Goal: Task Accomplishment & Management: Complete application form

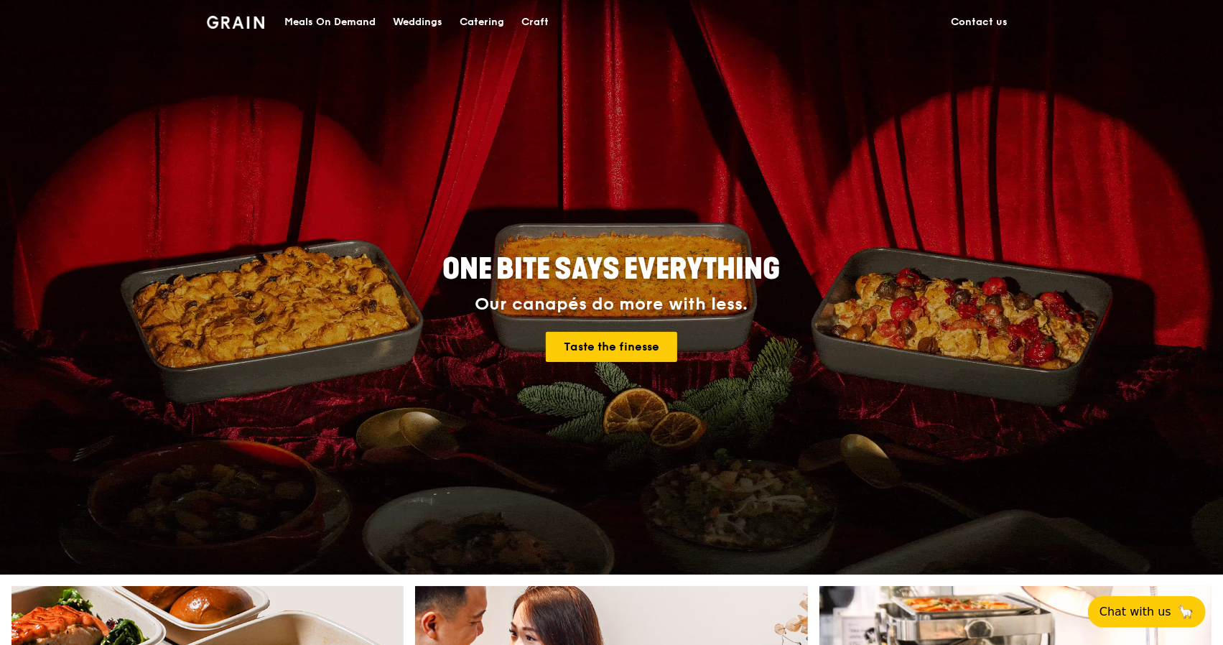
click at [496, 18] on div "Catering" at bounding box center [482, 22] width 45 height 43
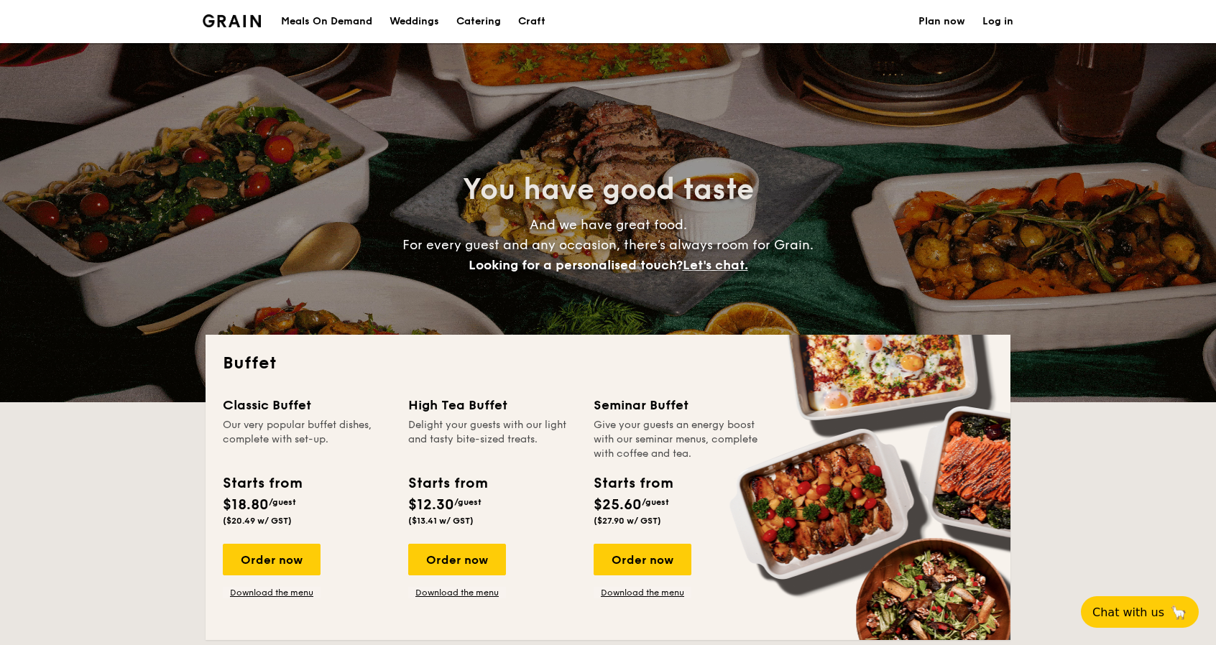
select select
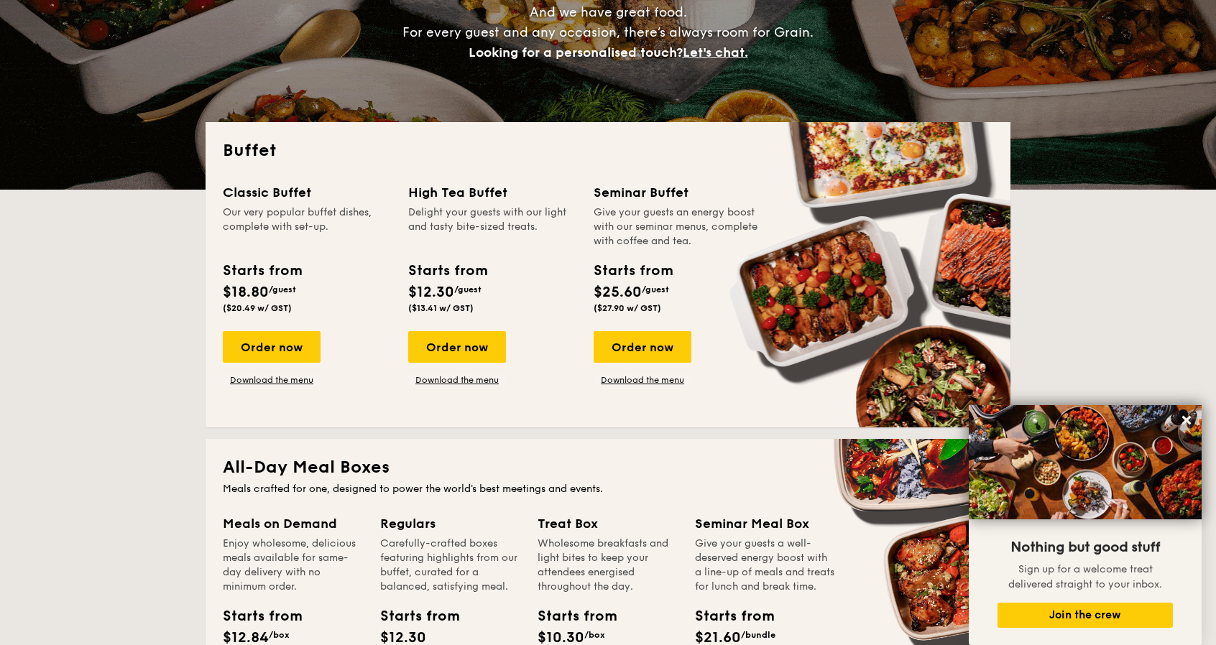
scroll to position [207, 0]
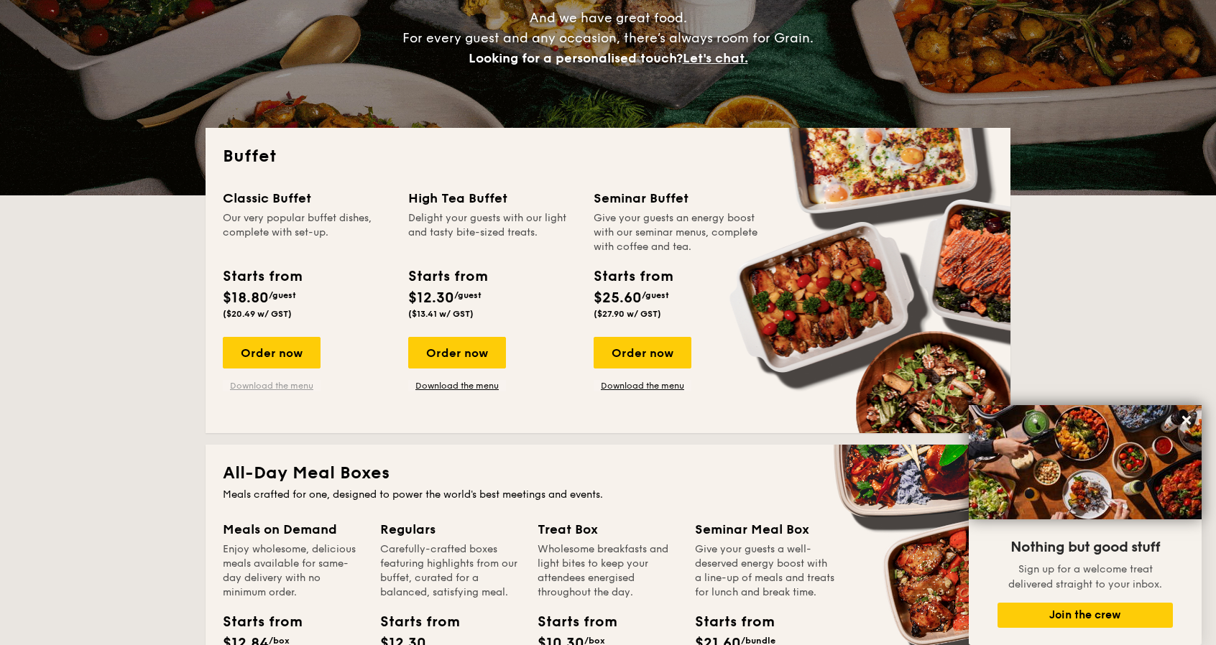
click at [272, 385] on link "Download the menu" at bounding box center [272, 385] width 98 height 11
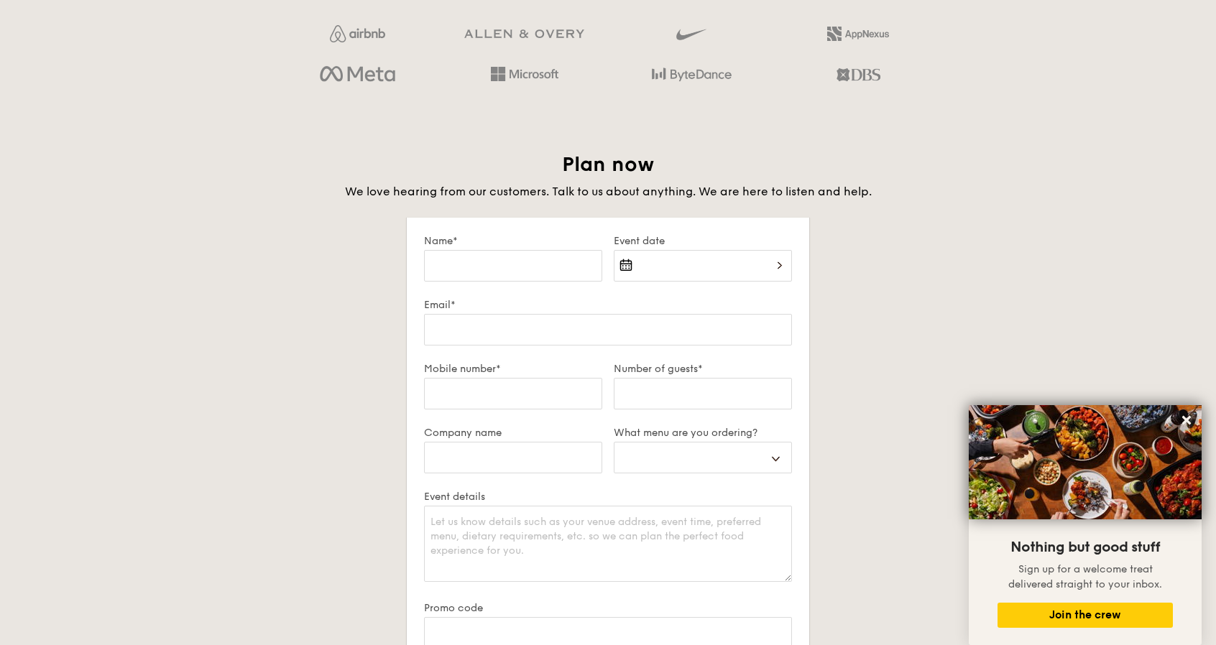
scroll to position [2322, 0]
click at [561, 252] on input "Name*" at bounding box center [513, 265] width 178 height 32
type input "D"
select select
type input "De"
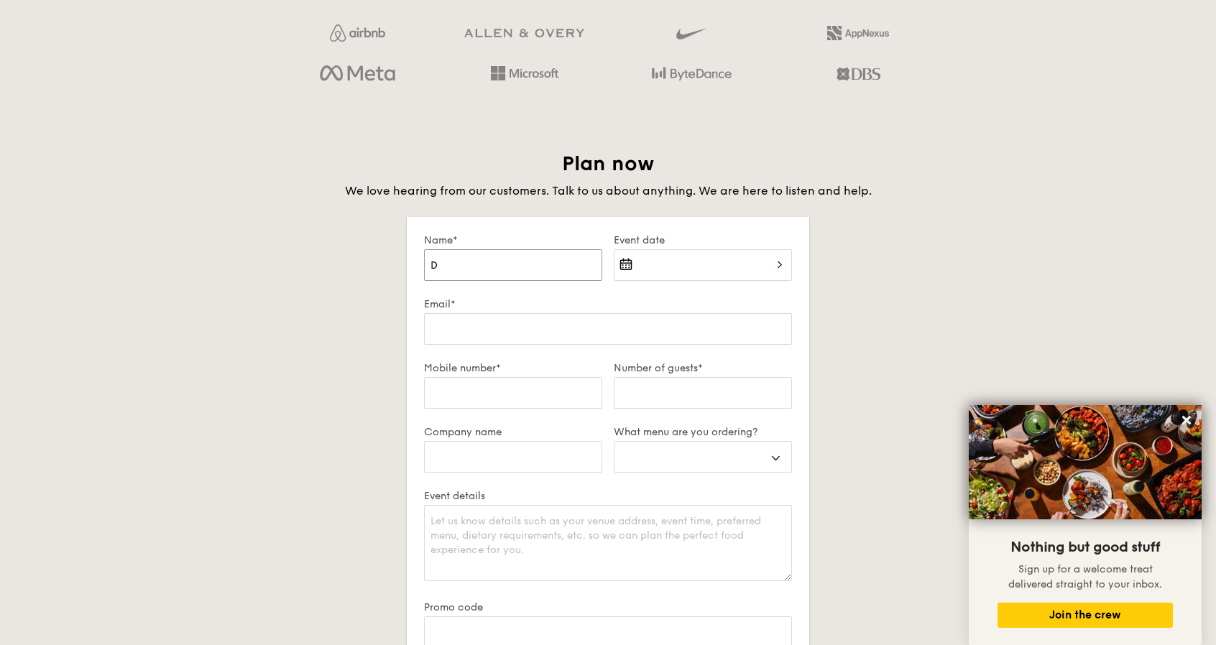
select select
type input "Des"
select select
type input "Desm"
select select
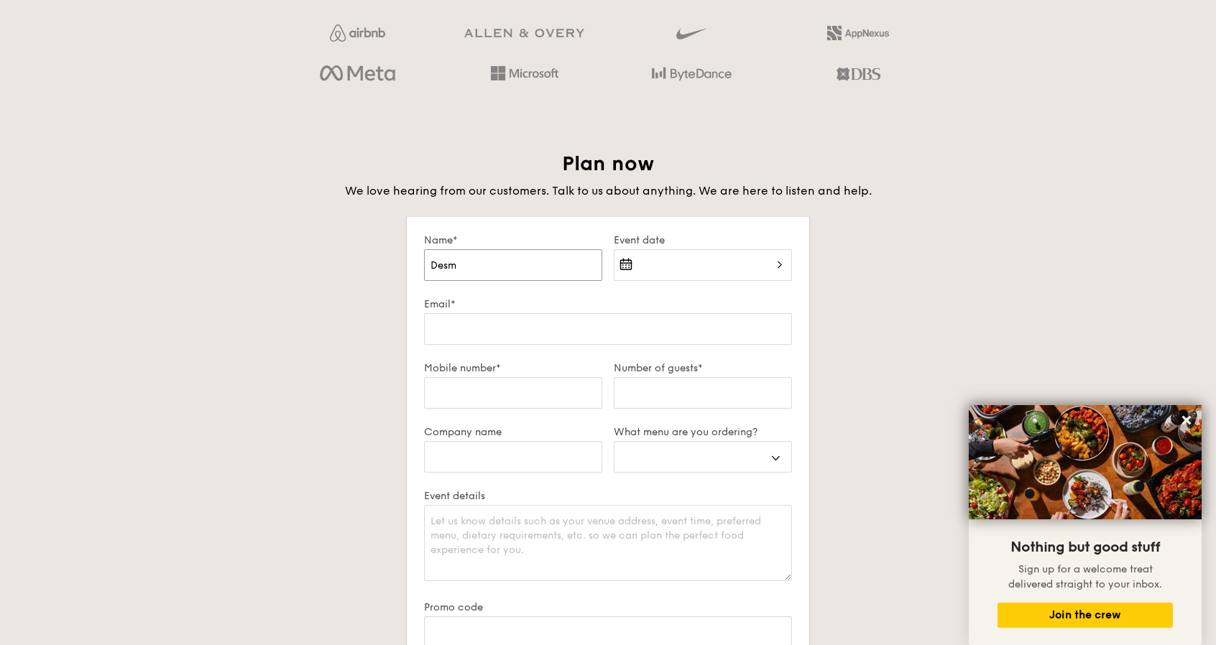
type input "Desmo"
select select
type input "[PERSON_NAME]"
select select
type input "[PERSON_NAME]"
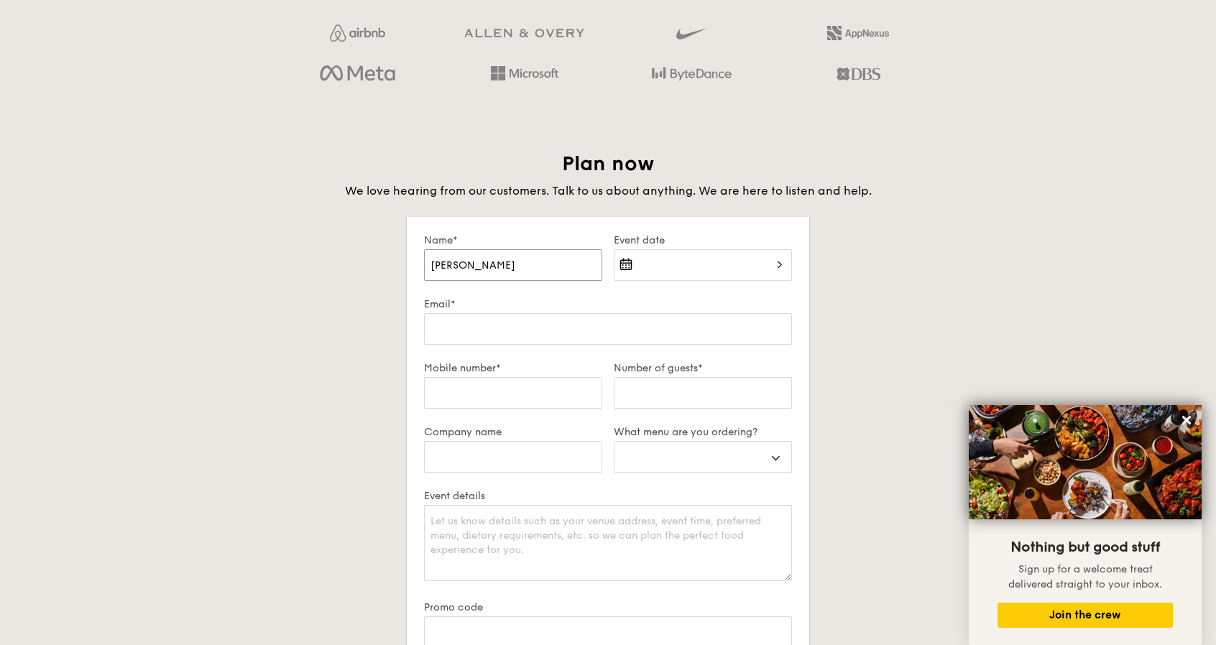
select select
type input "[PERSON_NAME]"
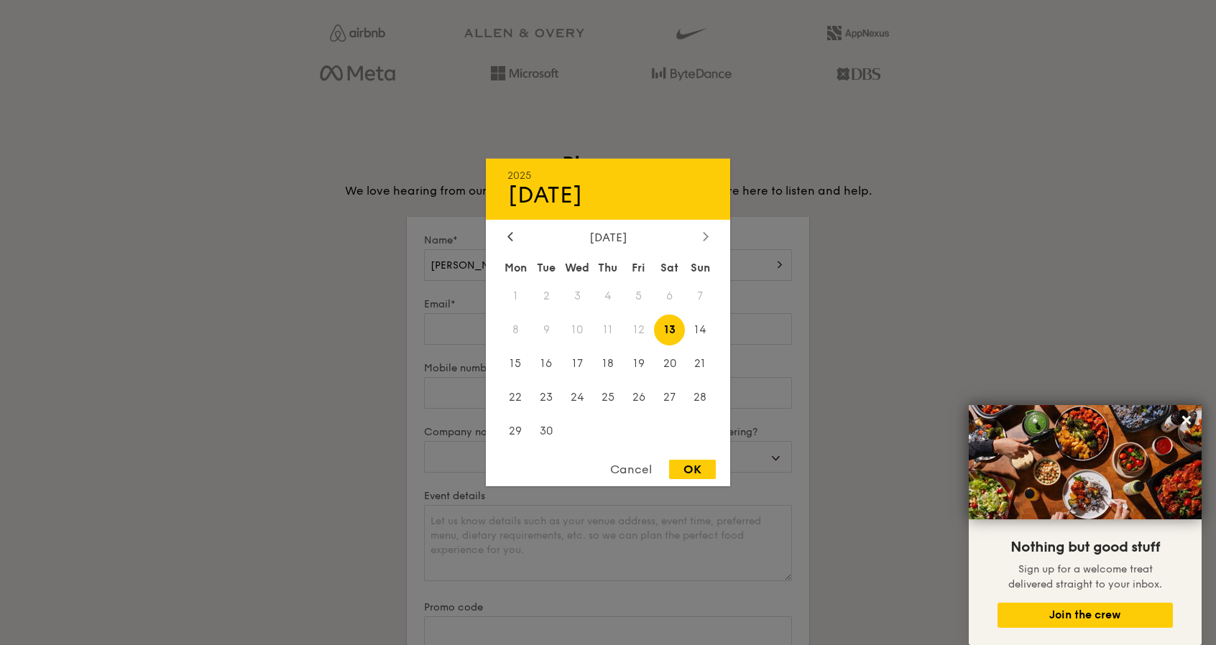
click at [707, 233] on icon at bounding box center [705, 236] width 4 height 9
click at [519, 398] on span "20" at bounding box center [515, 396] width 31 height 31
click at [703, 468] on div "OK" at bounding box center [692, 469] width 47 height 19
type input "[DATE]"
select select
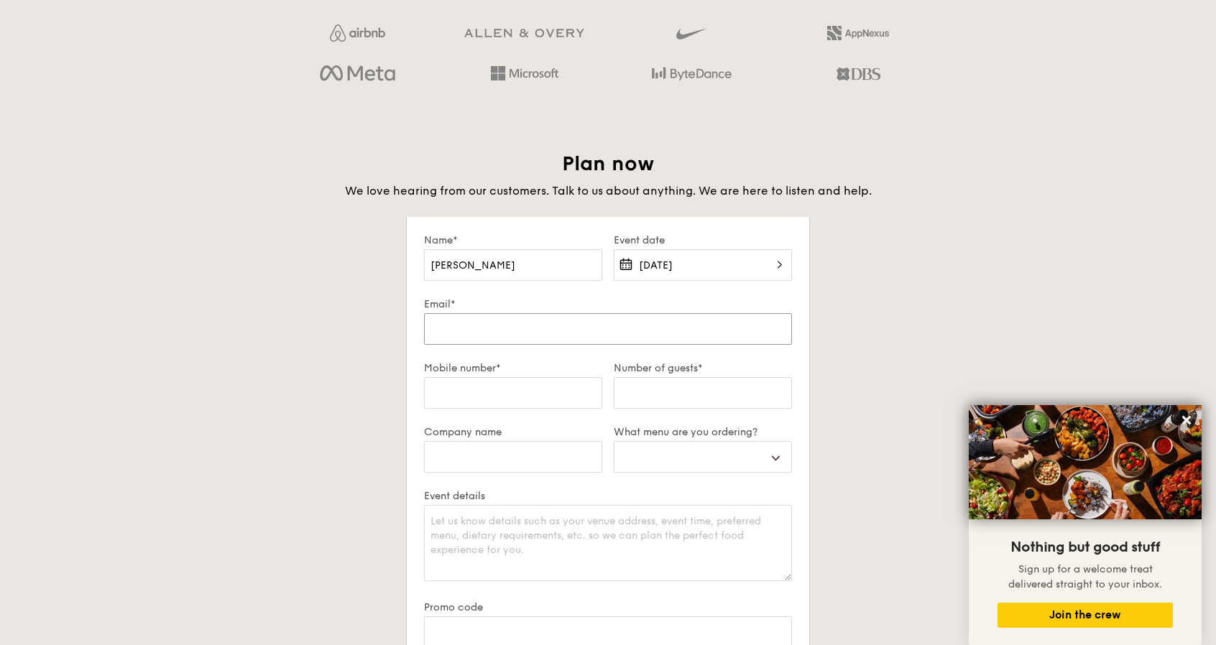
click at [514, 323] on input "Email*" at bounding box center [608, 329] width 368 height 32
type input "[EMAIL_ADDRESS][DOMAIN_NAME]"
type input "97952923"
select select
click at [648, 399] on input "Number of guests*" at bounding box center [702, 393] width 178 height 32
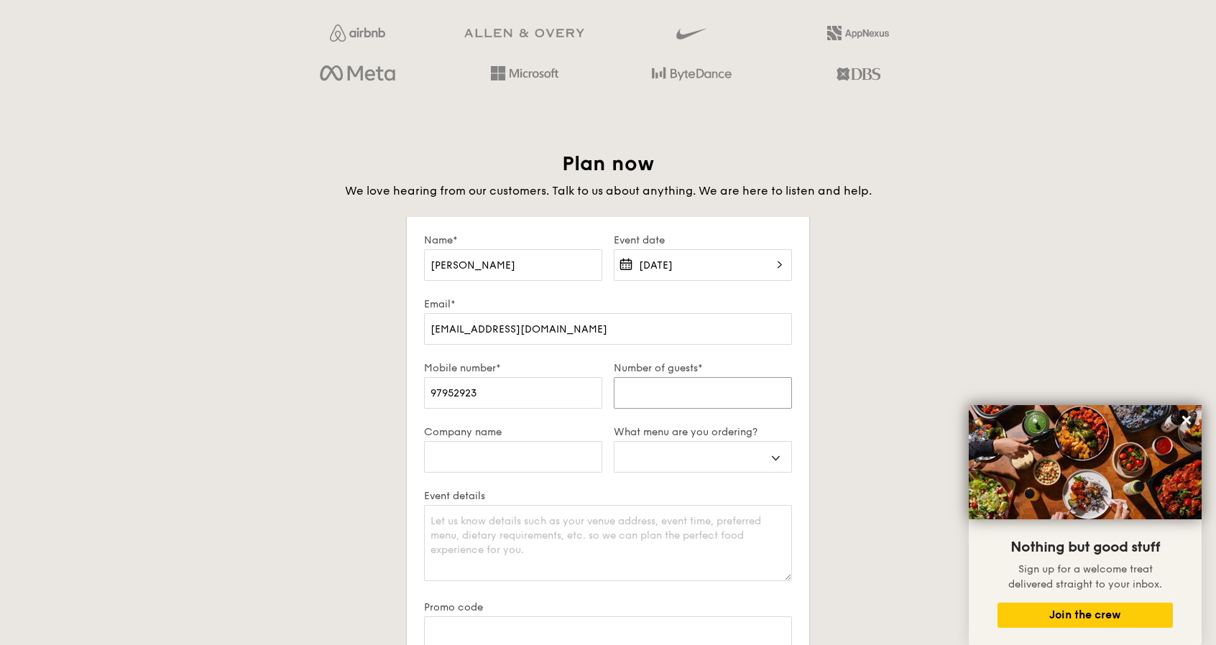
type input "5"
select select
type input "50"
select select
type input "50"
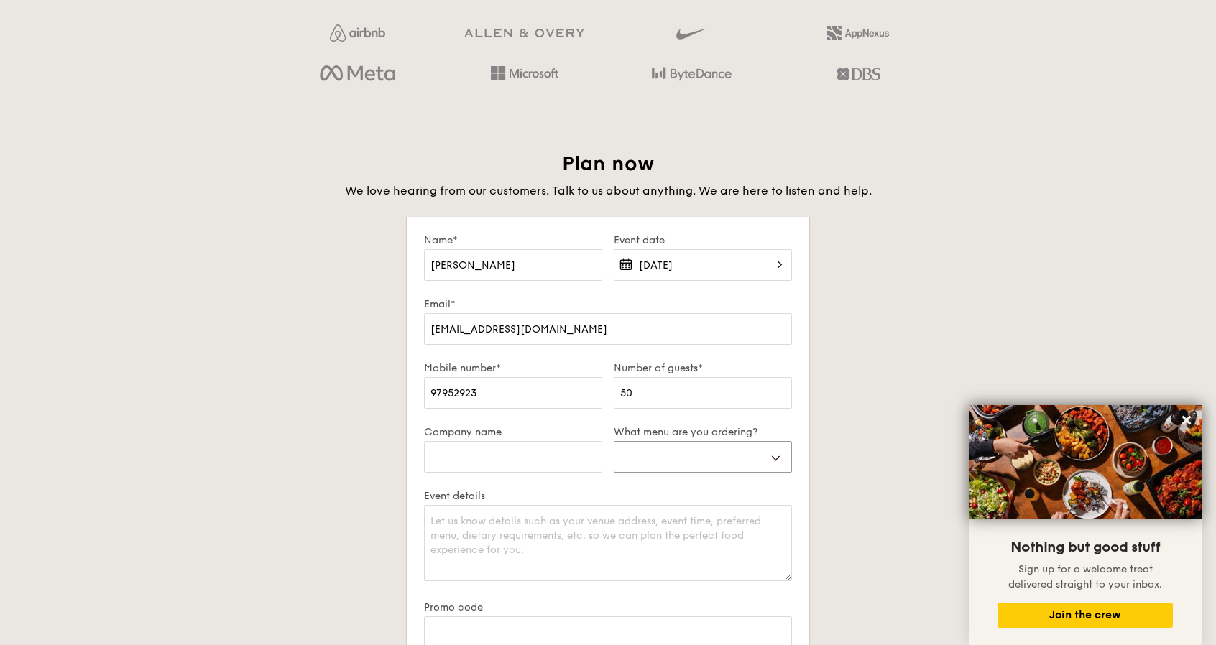
click at [663, 449] on select "Buffet Mini Buffet High Tea Canapés Meal Boxes Wedding" at bounding box center [702, 457] width 178 height 32
select select "buffet"
click at [613, 441] on select "Buffet Mini Buffet High Tea Canapés Meal Boxes Wedding" at bounding box center [702, 457] width 178 height 32
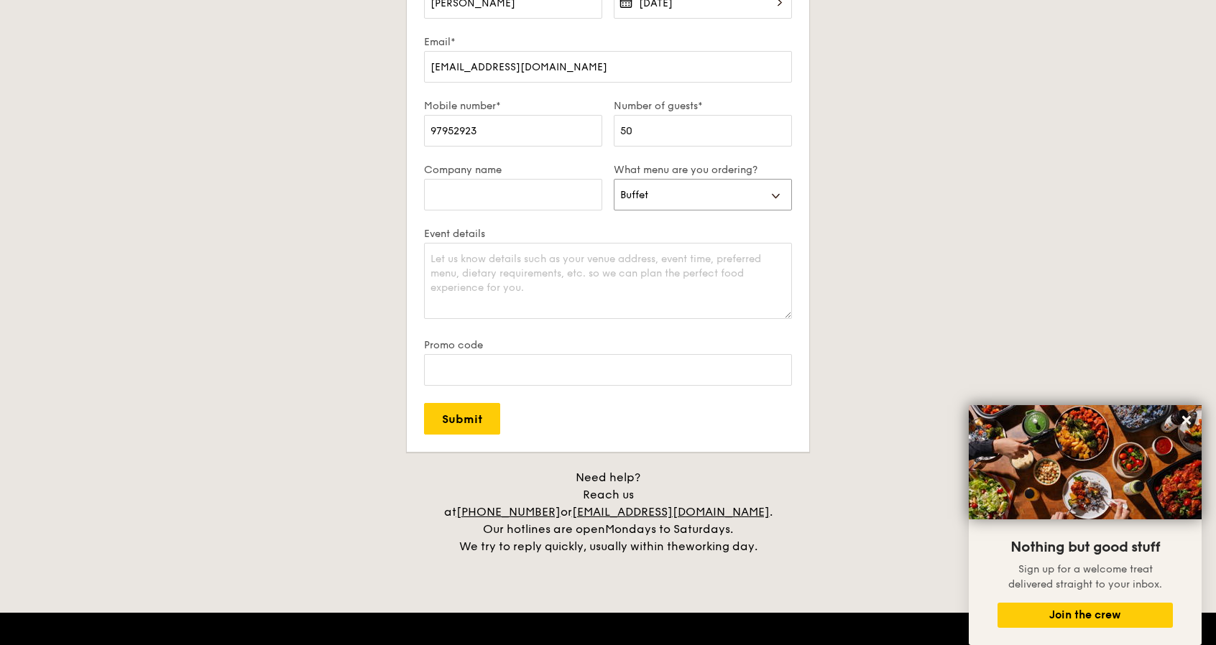
scroll to position [2585, 0]
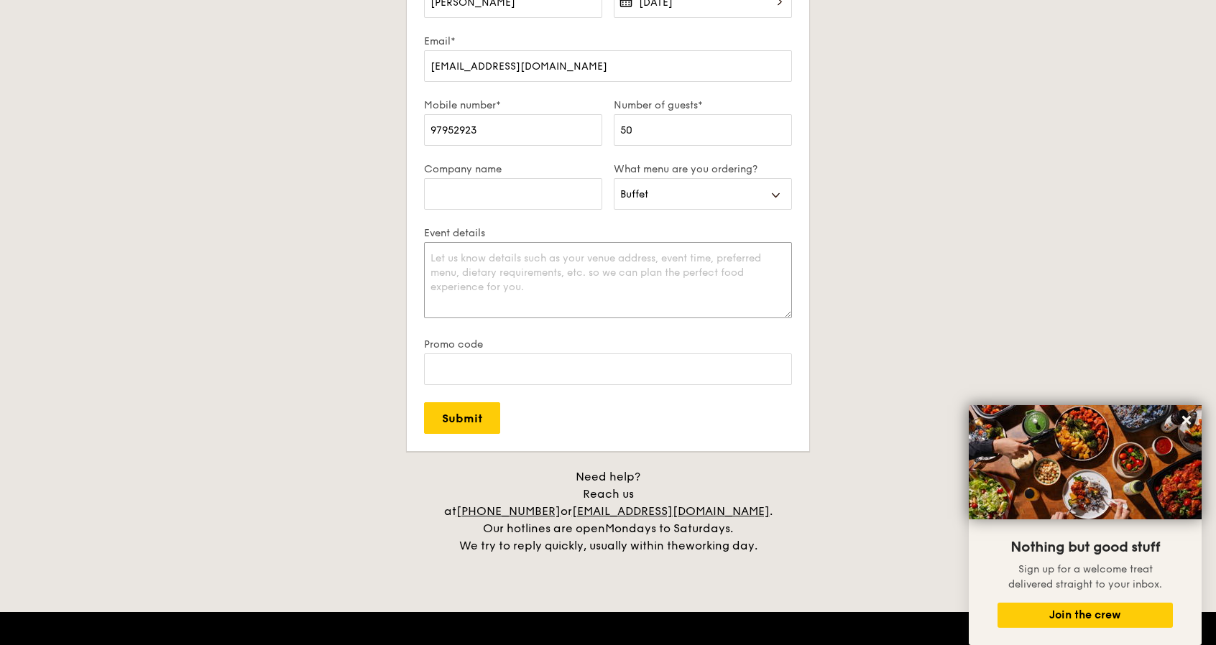
click at [600, 295] on textarea "Event details" at bounding box center [608, 280] width 368 height 76
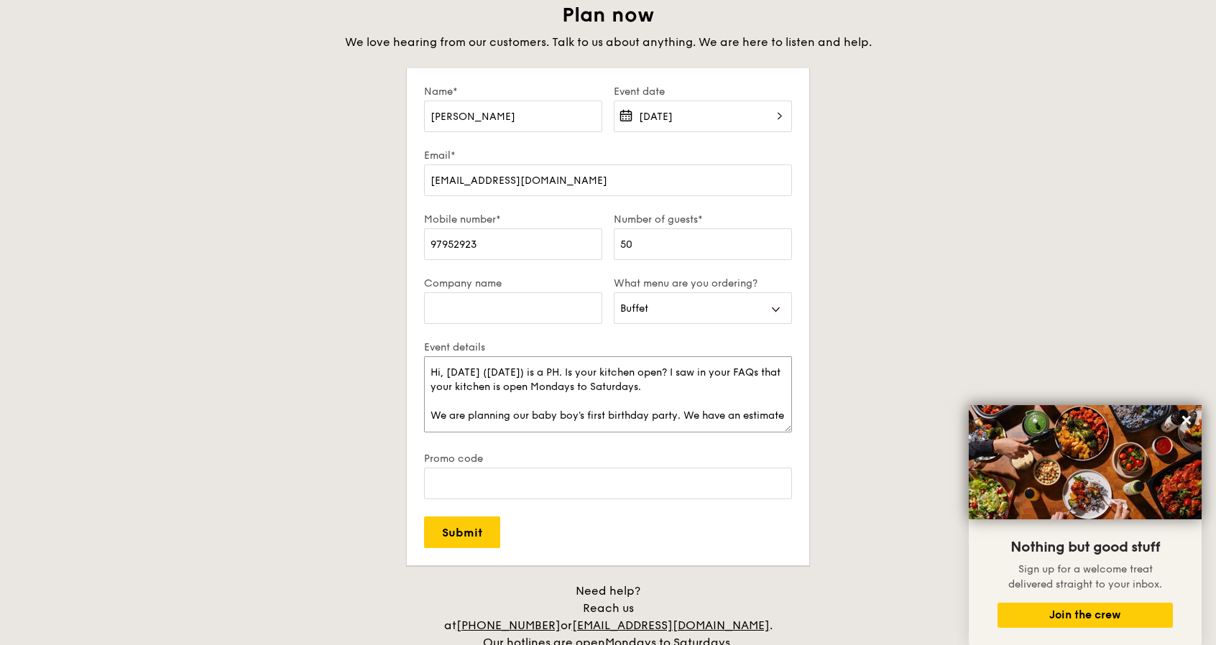
scroll to position [4, 0]
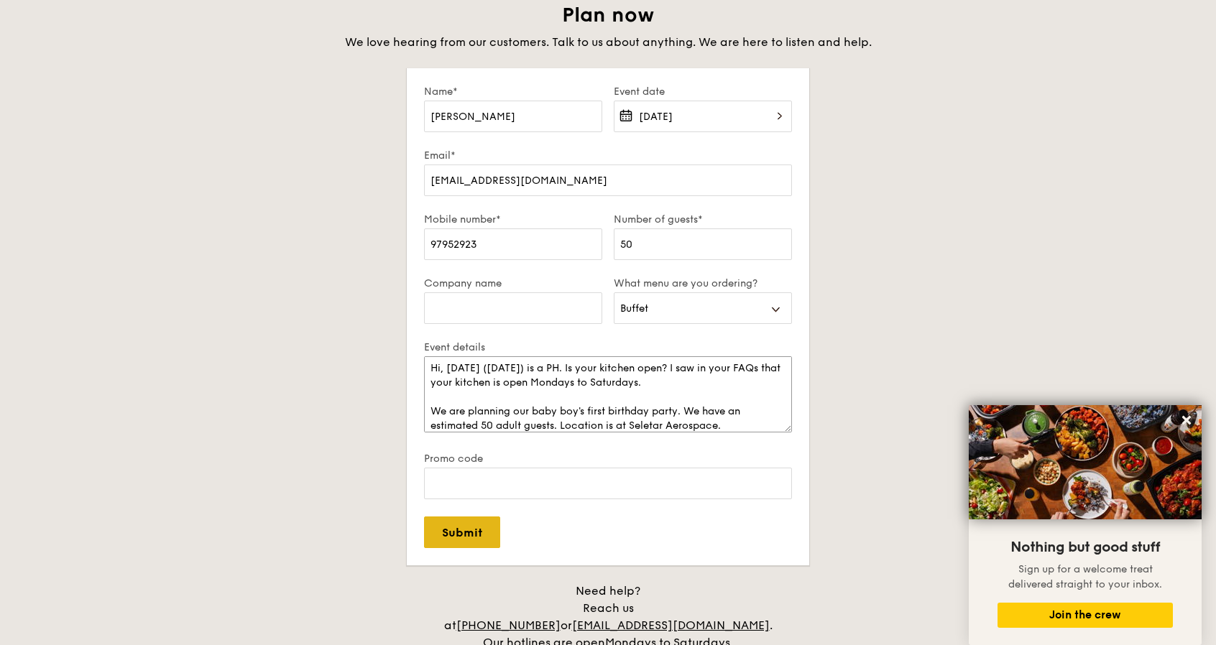
type textarea "Hi, [DATE] ([DATE]) is a PH. Is your kitchen open? I saw in your FAQs that your…"
click at [464, 527] on input "Submit" at bounding box center [462, 533] width 76 height 32
select select
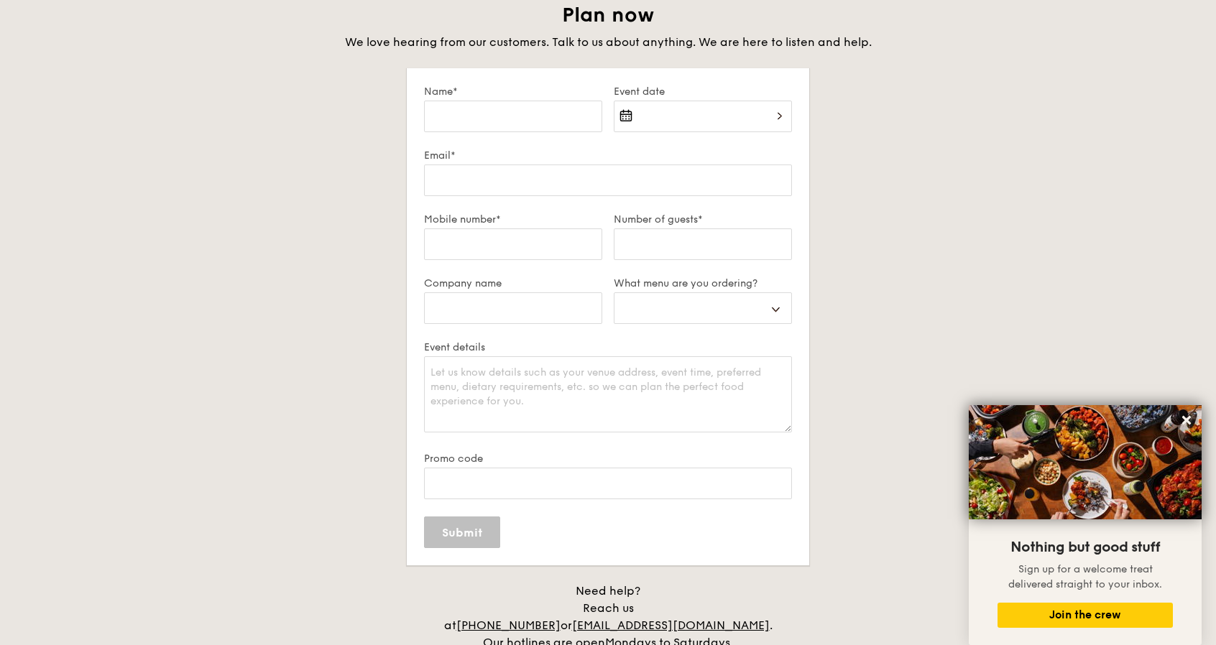
scroll to position [0, 0]
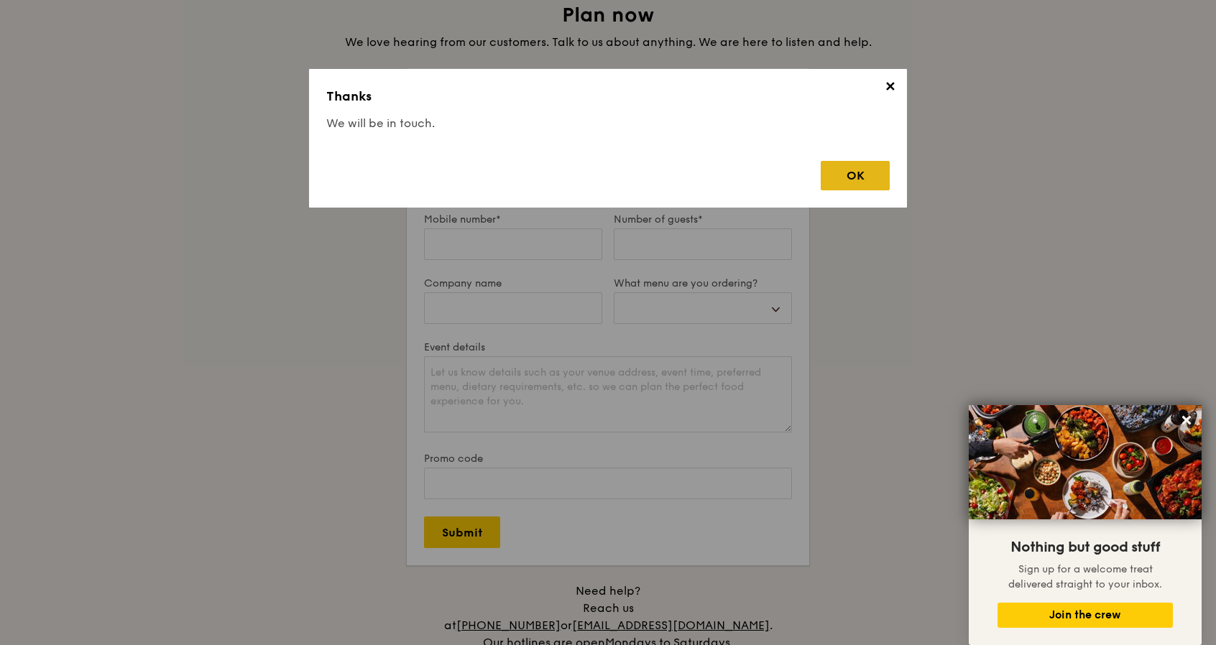
click at [872, 176] on div "OK" at bounding box center [854, 175] width 69 height 29
